Goal: Transaction & Acquisition: Purchase product/service

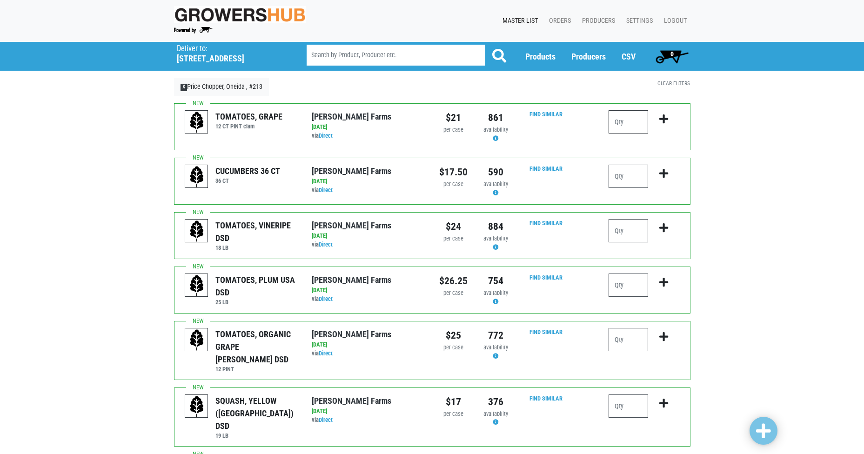
click at [633, 119] on input "number" at bounding box center [629, 121] width 40 height 23
type input "6"
click at [663, 119] on icon "submit" at bounding box center [664, 119] width 9 height 10
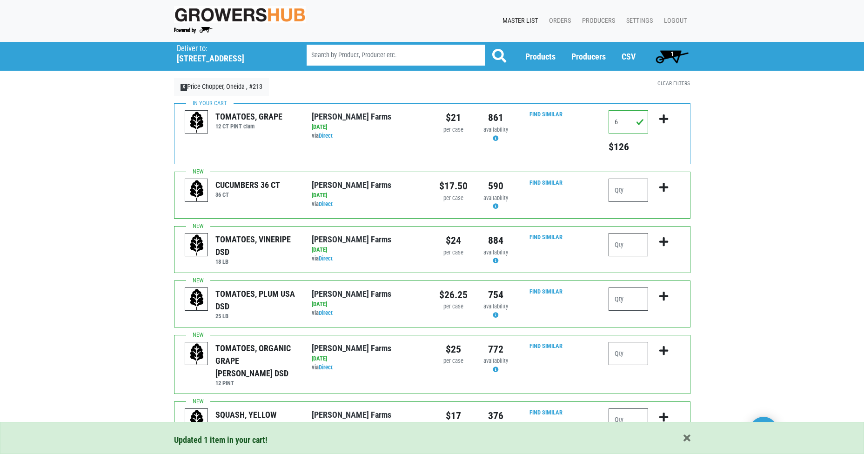
click at [630, 246] on input "number" at bounding box center [629, 244] width 40 height 23
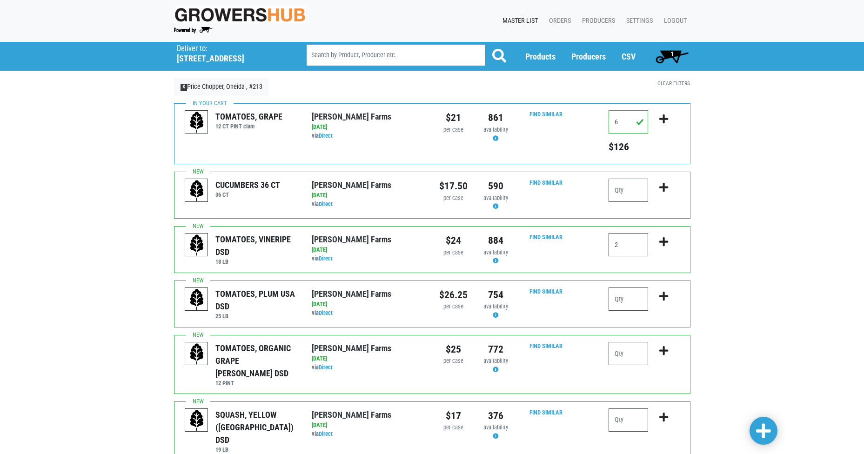
type input "2"
click at [670, 247] on button "submit" at bounding box center [664, 247] width 22 height 29
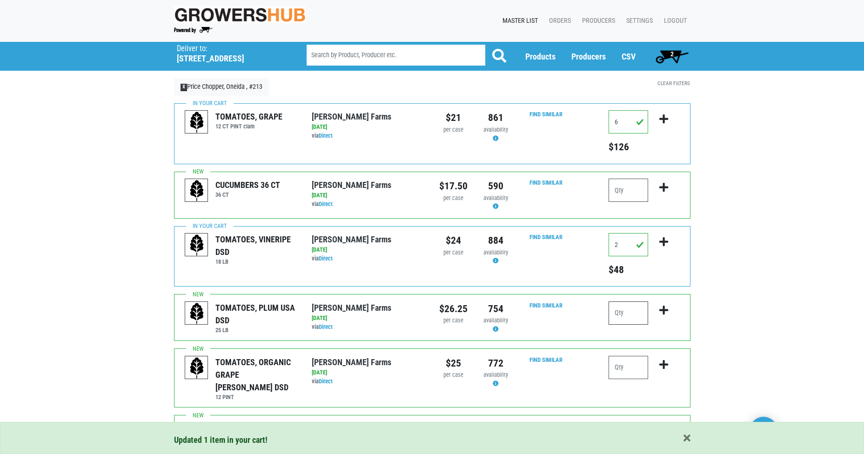
click at [629, 322] on input "number" at bounding box center [629, 313] width 40 height 23
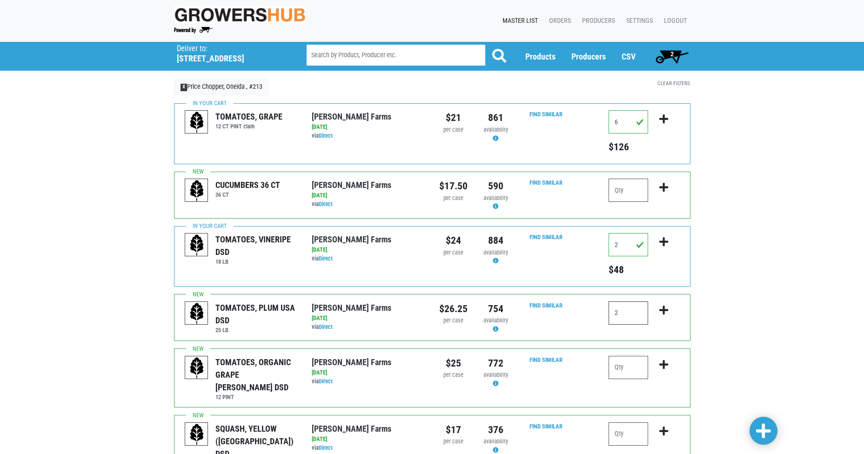
type input "2"
click at [666, 311] on icon "submit" at bounding box center [664, 310] width 9 height 10
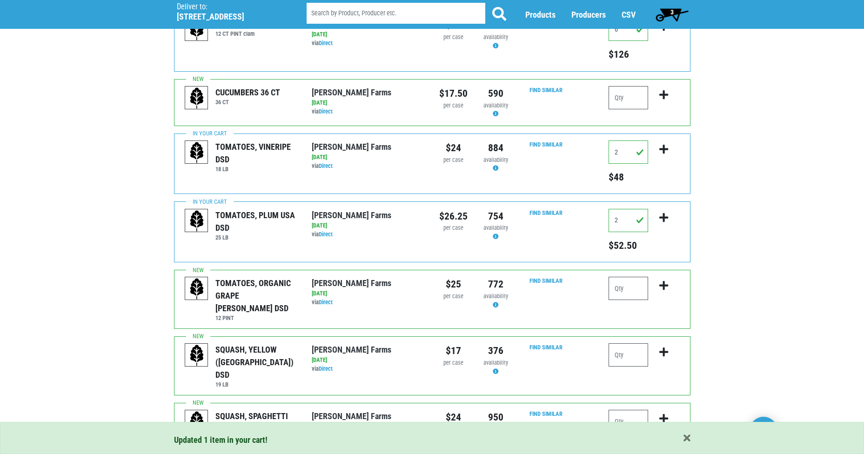
scroll to position [93, 0]
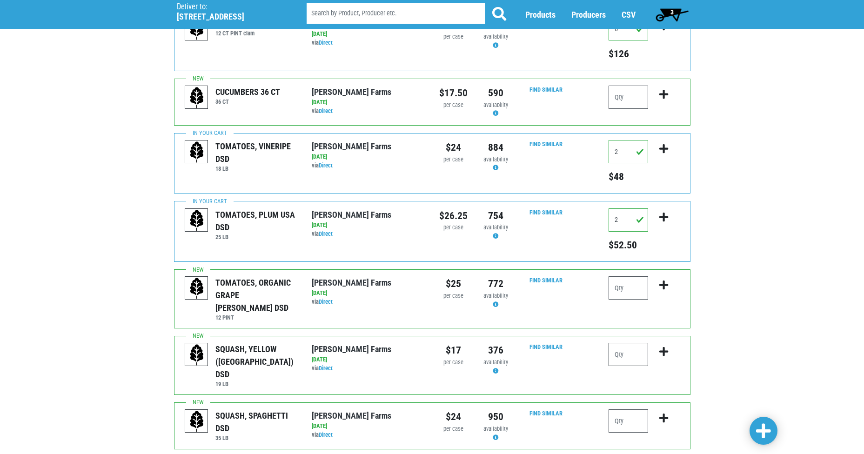
click at [634, 352] on input "number" at bounding box center [629, 354] width 40 height 23
type input "2"
click at [663, 347] on icon "submit" at bounding box center [664, 352] width 9 height 10
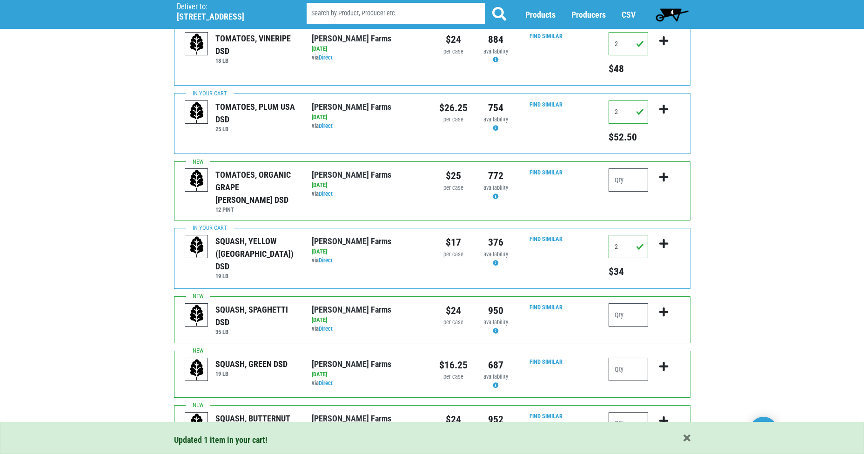
scroll to position [233, 0]
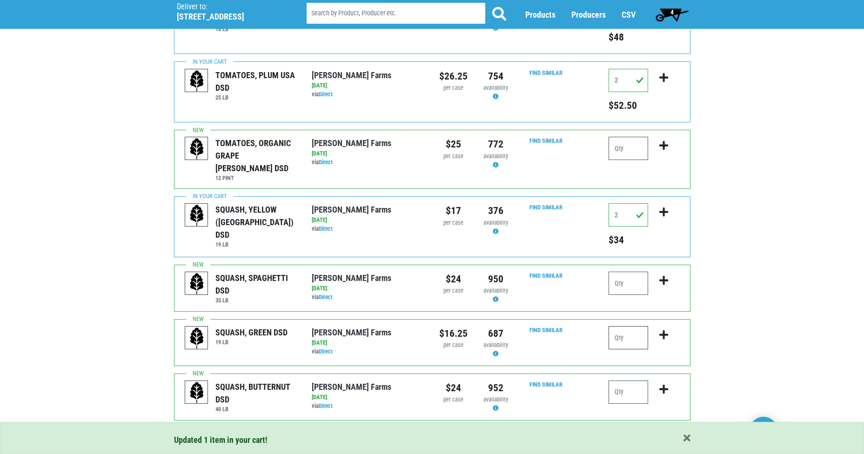
click at [635, 329] on input "number" at bounding box center [629, 337] width 40 height 23
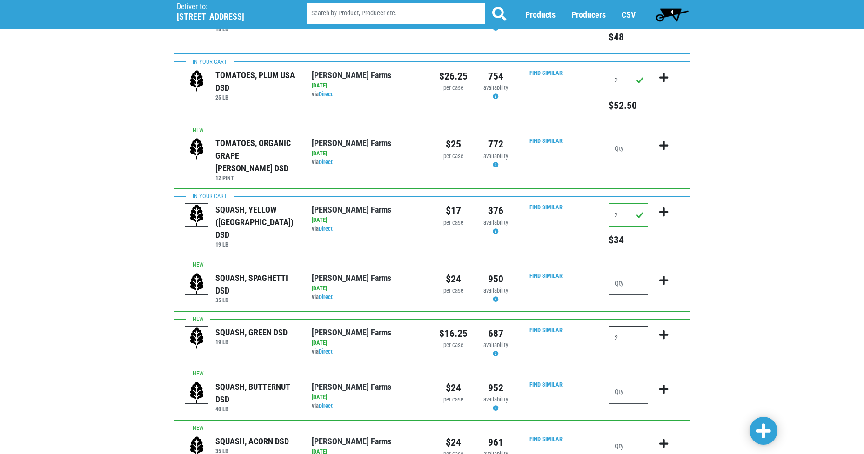
type input "2"
click at [666, 330] on icon "submit" at bounding box center [664, 335] width 9 height 10
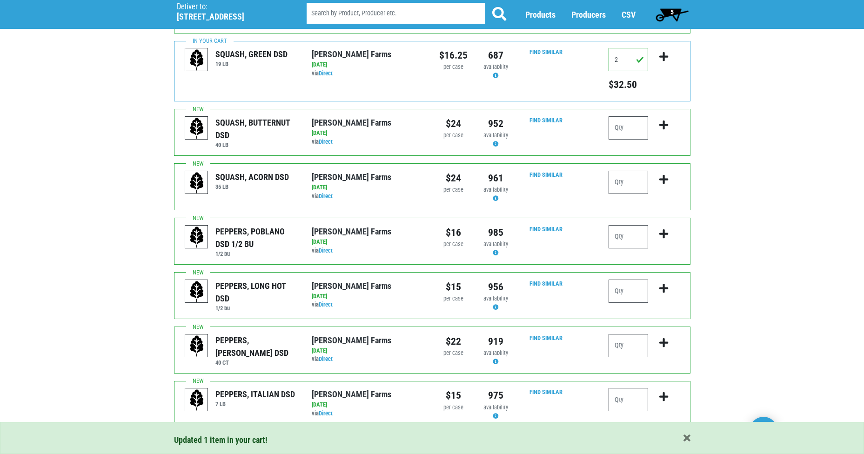
scroll to position [512, 0]
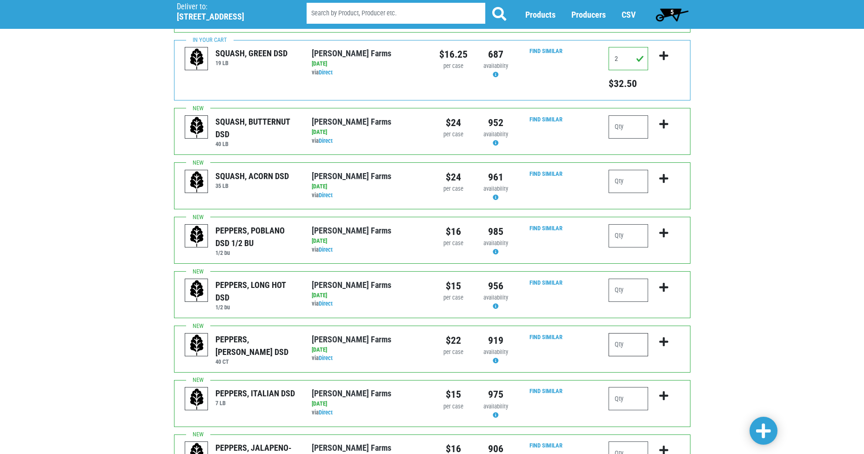
click at [636, 333] on input "number" at bounding box center [629, 344] width 40 height 23
type input "6"
click at [662, 337] on icon "submit" at bounding box center [664, 342] width 9 height 10
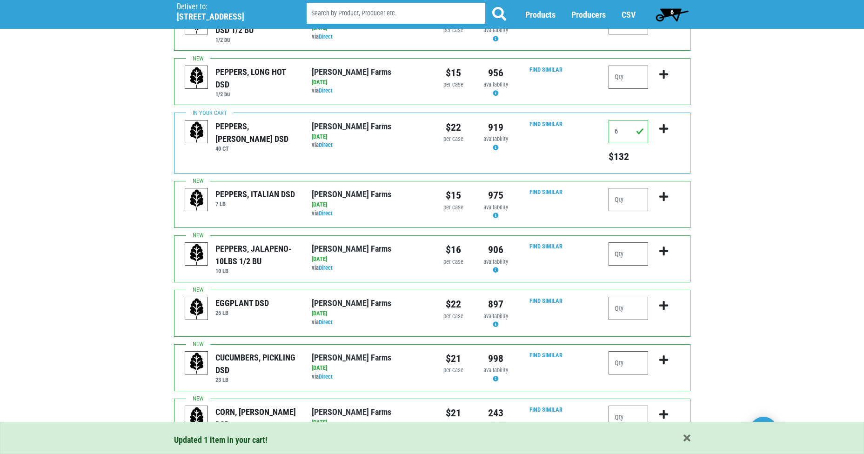
scroll to position [745, 0]
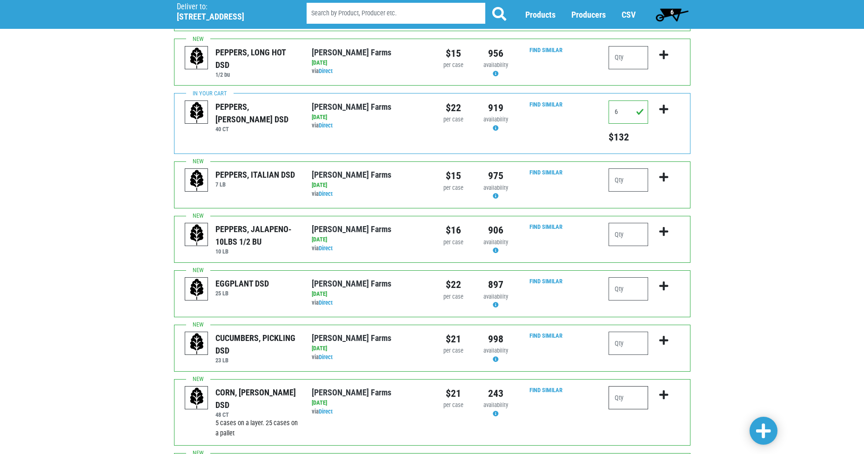
click at [633, 386] on input "number" at bounding box center [629, 397] width 40 height 23
type input "10"
click at [665, 390] on icon "submit" at bounding box center [664, 395] width 9 height 10
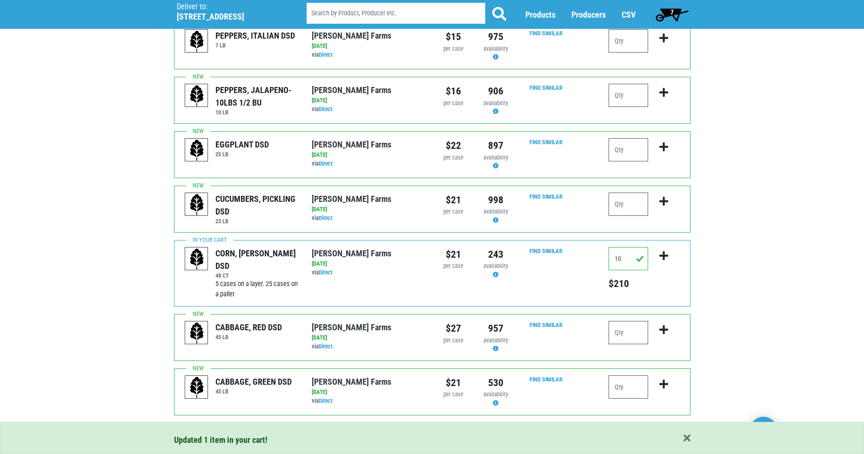
scroll to position [885, 0]
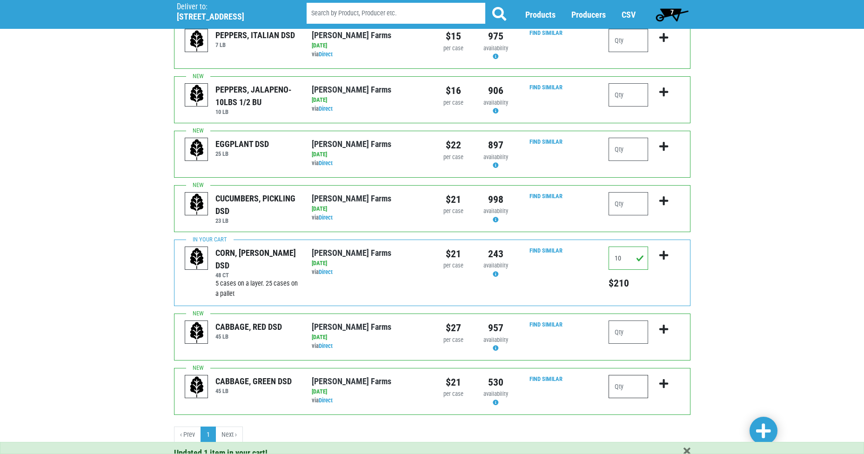
click at [638, 379] on input "number" at bounding box center [629, 386] width 40 height 23
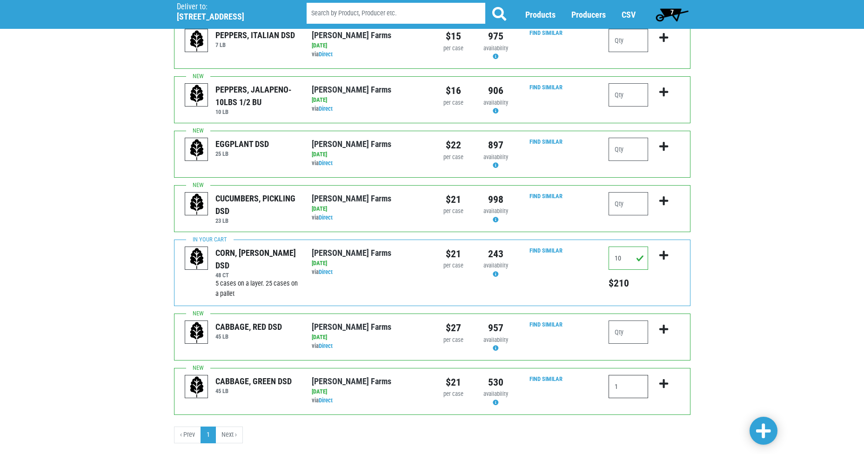
type input "1"
click at [667, 379] on icon "submit" at bounding box center [664, 384] width 9 height 10
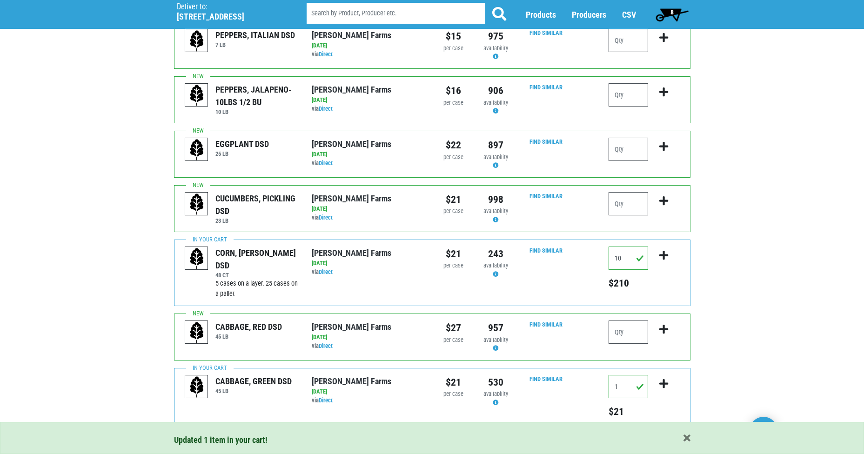
click at [673, 10] on span "8" at bounding box center [672, 11] width 3 height 7
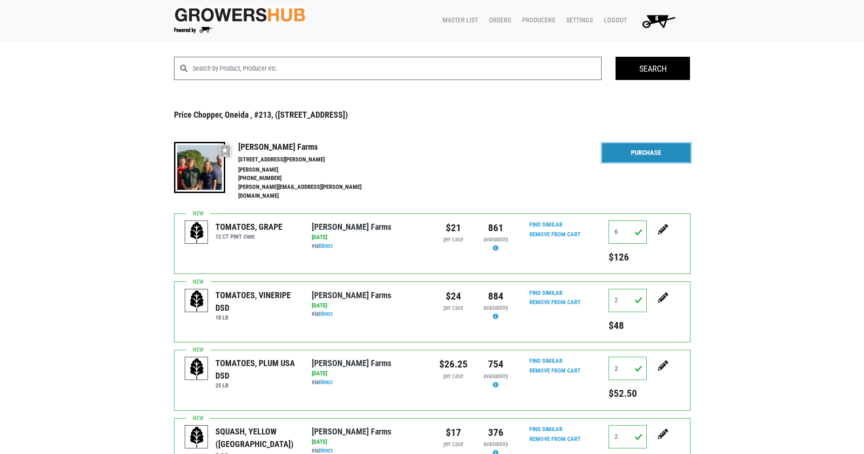
click at [645, 154] on link "Purchase" at bounding box center [646, 153] width 88 height 20
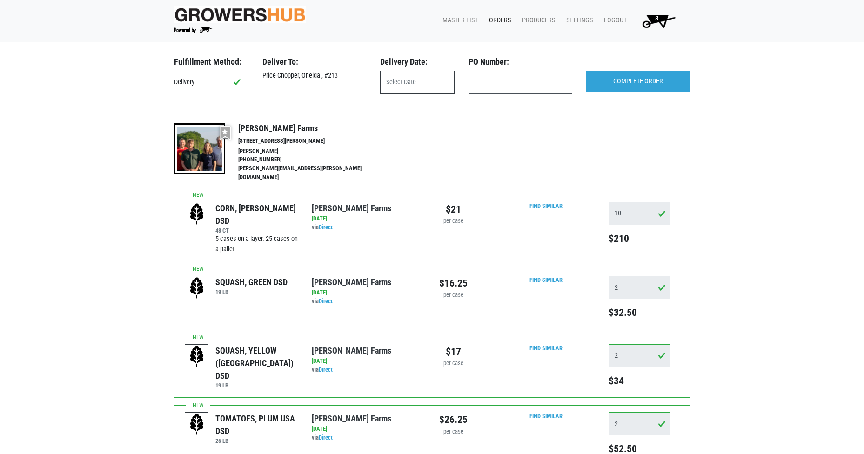
click at [442, 87] on input "text" at bounding box center [417, 82] width 74 height 23
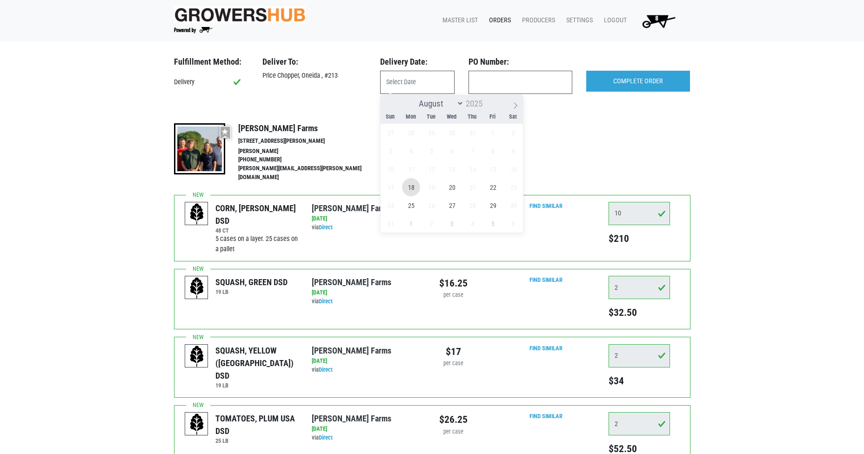
click at [412, 186] on span "18" at bounding box center [411, 187] width 18 height 18
type input "[DATE]"
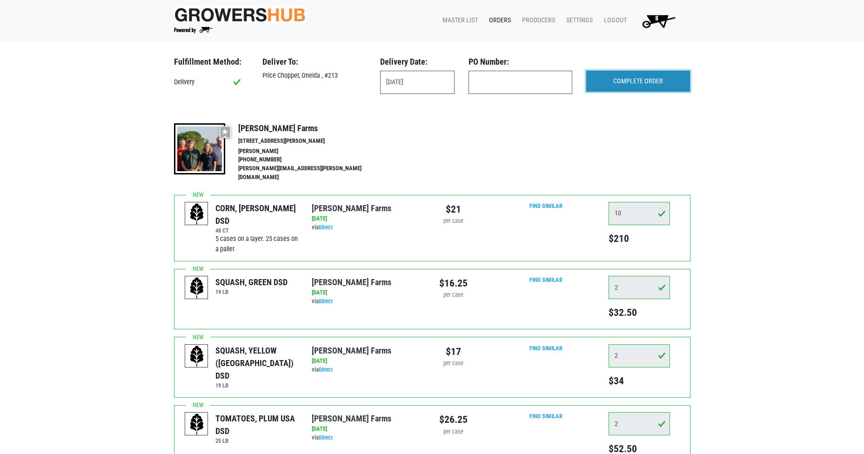
click at [623, 81] on input "COMPLETE ORDER" at bounding box center [639, 81] width 104 height 21
